Goal: Find specific page/section: Find specific page/section

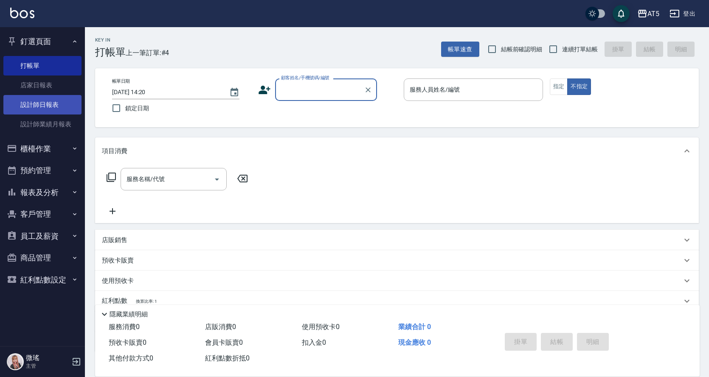
click at [61, 101] on link "設計師日報表" at bounding box center [42, 105] width 78 height 20
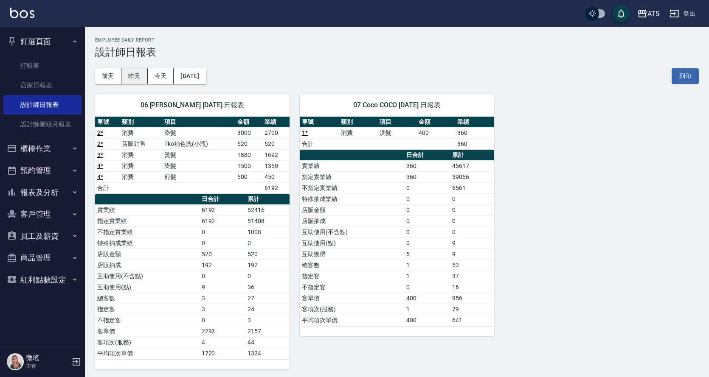
click at [133, 77] on button "昨天" at bounding box center [134, 76] width 26 height 16
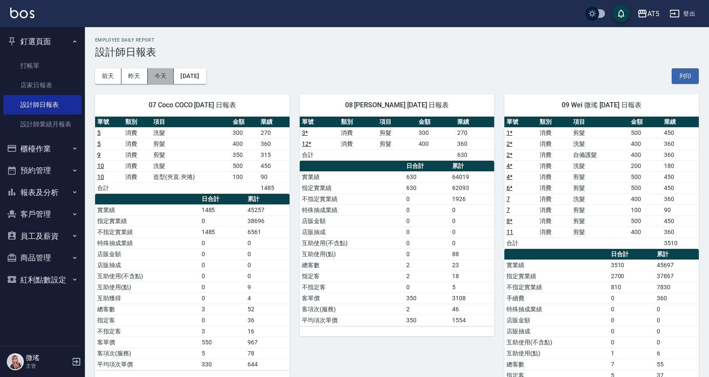
click at [149, 70] on button "今天" at bounding box center [161, 76] width 26 height 16
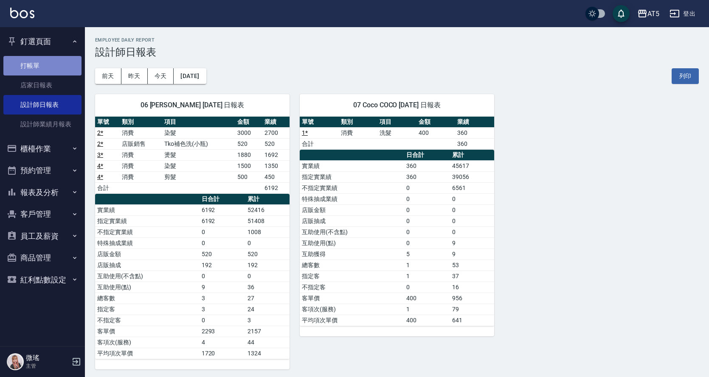
click at [53, 62] on link "打帳單" at bounding box center [42, 66] width 78 height 20
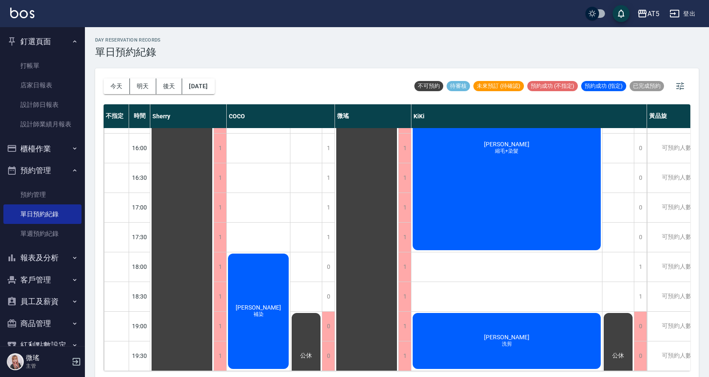
scroll to position [86, 0]
